Goal: Navigation & Orientation: Understand site structure

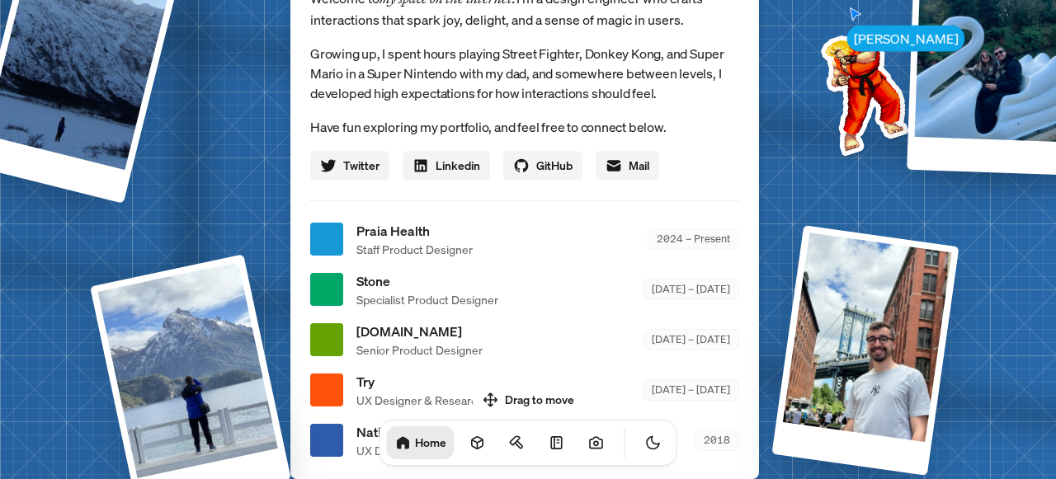
click at [547, 0] on body "[PERSON_NAME] [PERSON_NAME] Design Engineer Welcome to my space on the internet…" at bounding box center [528, 0] width 1056 height 0
click at [483, 398] on div "Drag to move Home" at bounding box center [528, 426] width 324 height 80
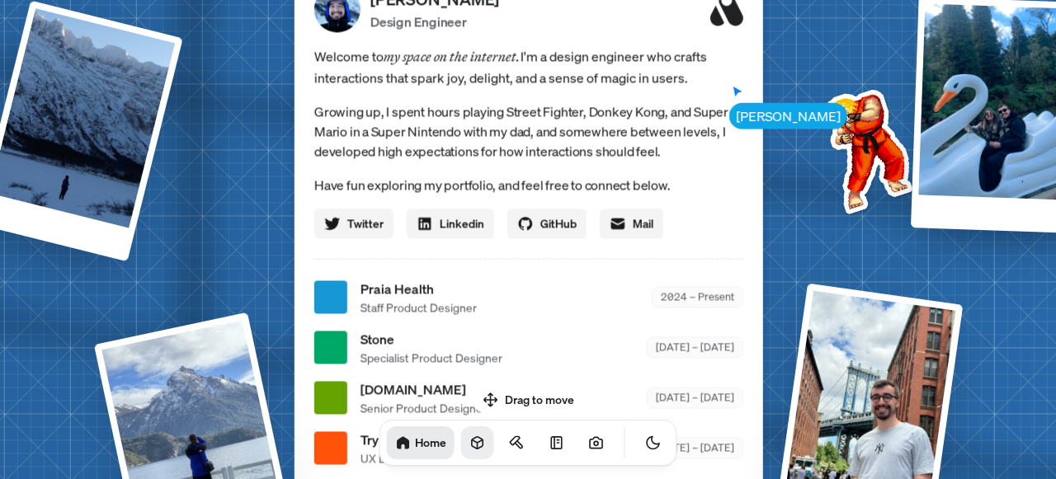
click at [497, 0] on body "[PERSON_NAME] [PERSON_NAME] Design Engineer Welcome to my space on the internet…" at bounding box center [528, 0] width 1056 height 0
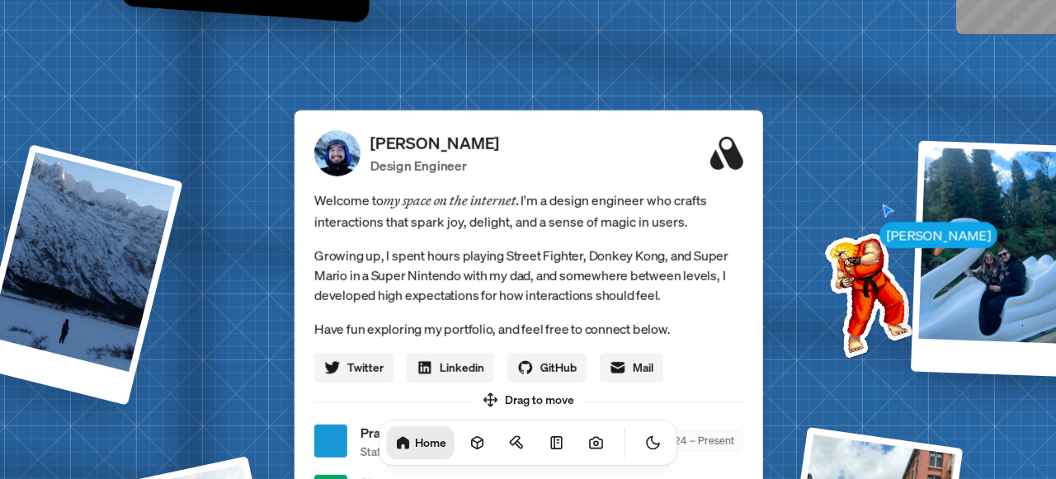
click at [533, 248] on div "Welcome to my space on the internet. I'm a design engineer who crafts interacti…" at bounding box center [528, 285] width 429 height 193
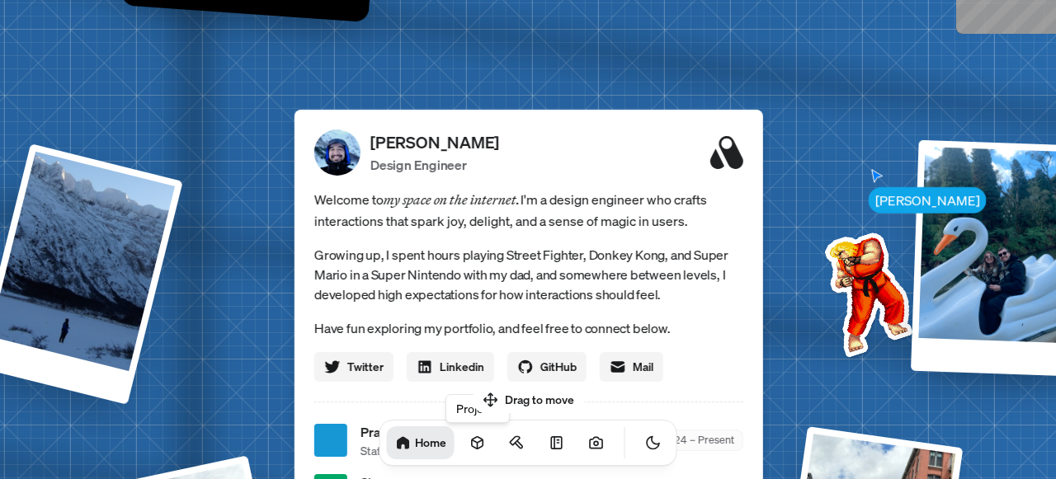
drag, startPoint x: 694, startPoint y: 194, endPoint x: 773, endPoint y: 204, distance: 79.8
click at [614, 234] on div "Welcome to my space on the internet. I'm a design engineer who crafts interacti…" at bounding box center [528, 285] width 429 height 193
click at [469, 446] on icon at bounding box center [477, 443] width 16 height 16
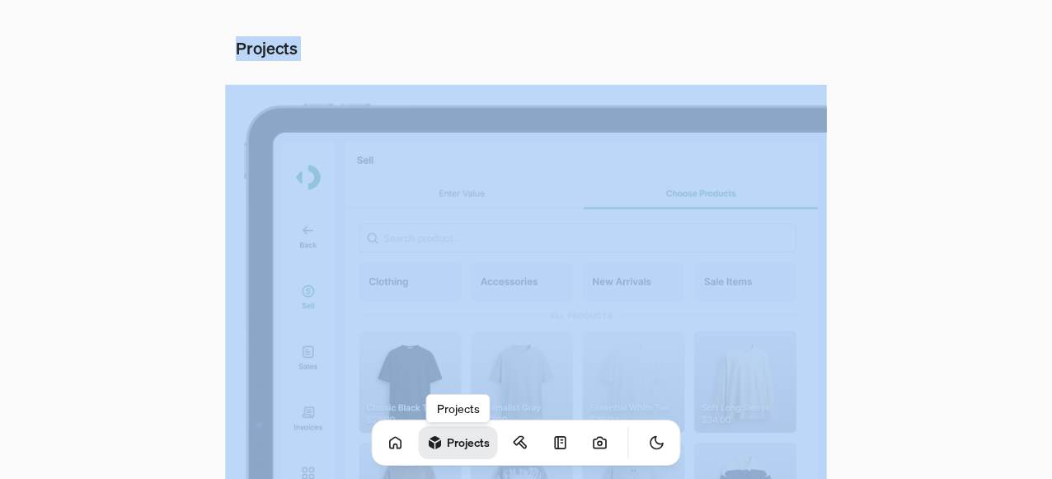
scroll to position [555, 0]
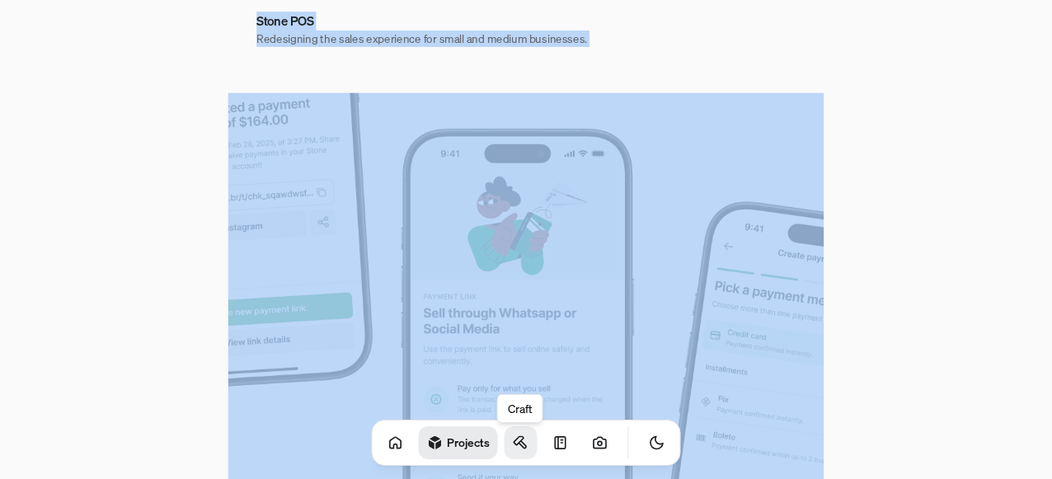
click at [519, 445] on icon at bounding box center [522, 444] width 7 height 7
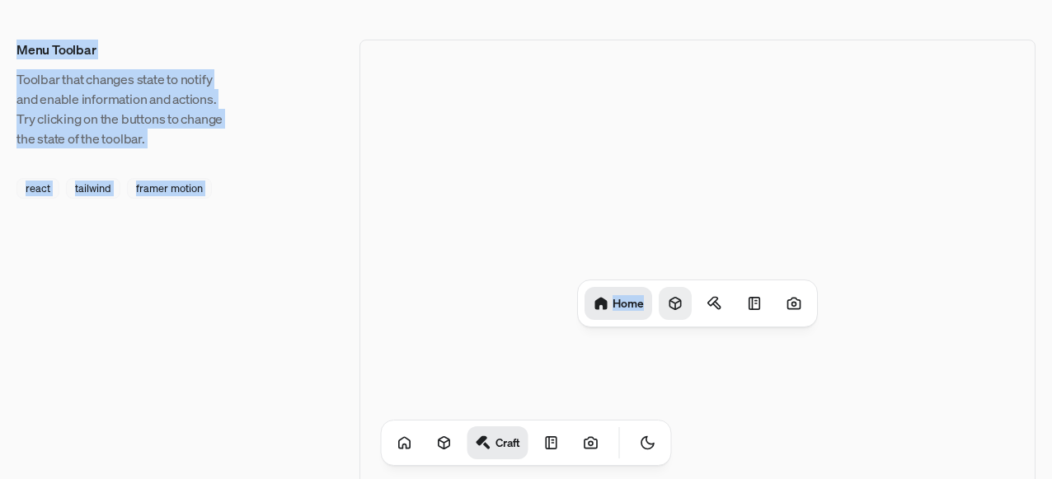
click at [678, 304] on icon at bounding box center [675, 303] width 16 height 16
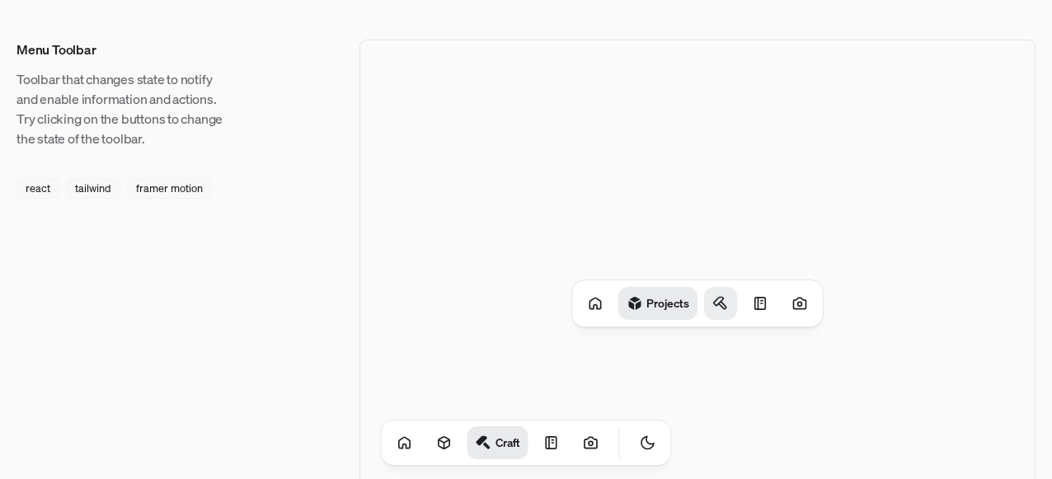
click at [723, 303] on icon at bounding box center [721, 303] width 16 height 16
click at [745, 309] on icon at bounding box center [751, 303] width 16 height 16
